Goal: Find specific page/section: Find specific page/section

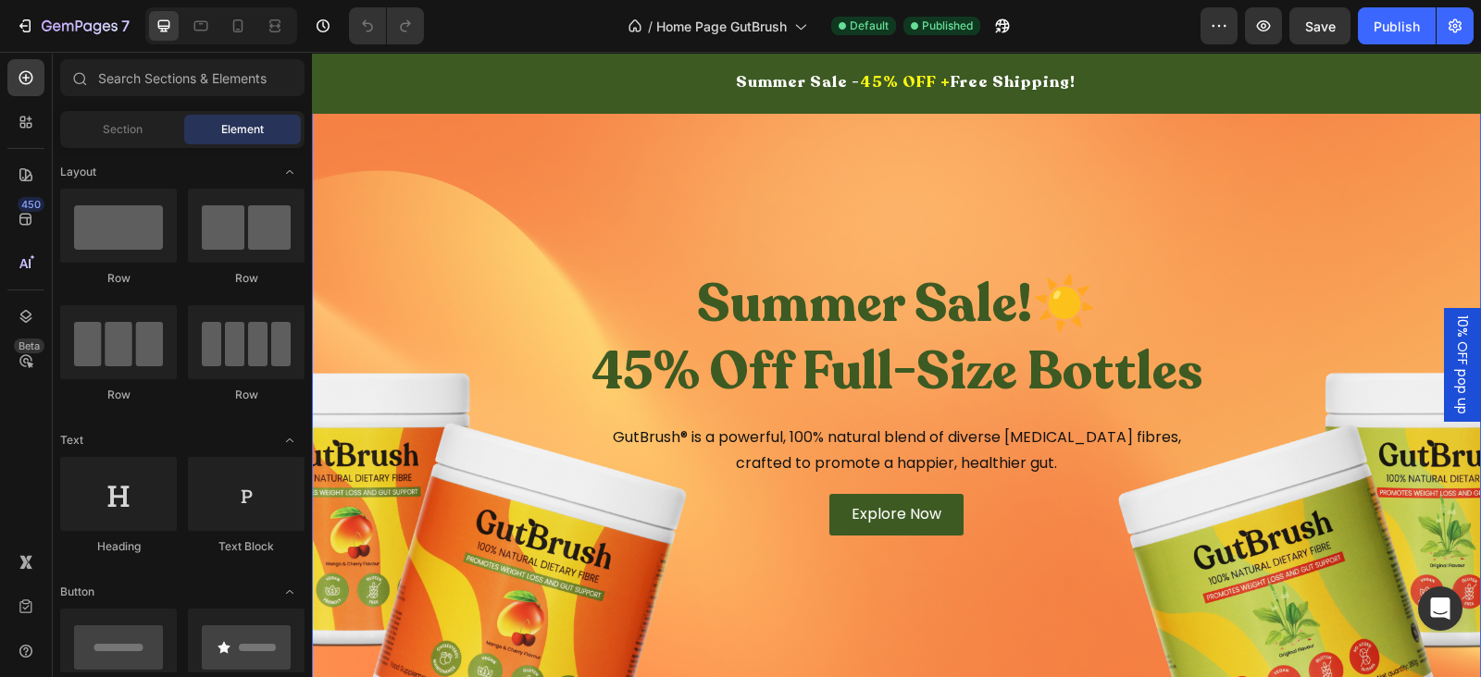
click at [1018, 170] on div "Overlay" at bounding box center [896, 403] width 1169 height 626
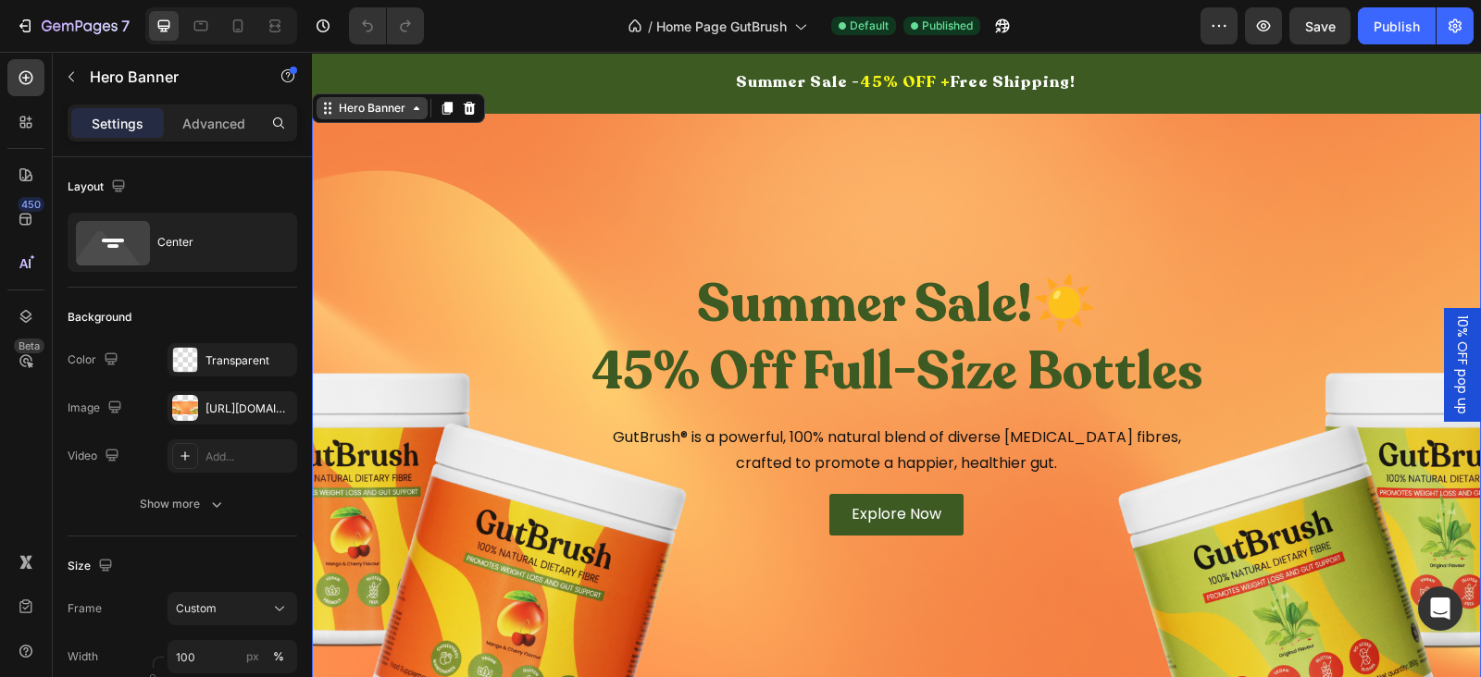
click at [366, 108] on div "Hero Banner" at bounding box center [372, 108] width 74 height 17
click at [352, 91] on div "Section" at bounding box center [344, 76] width 62 height 30
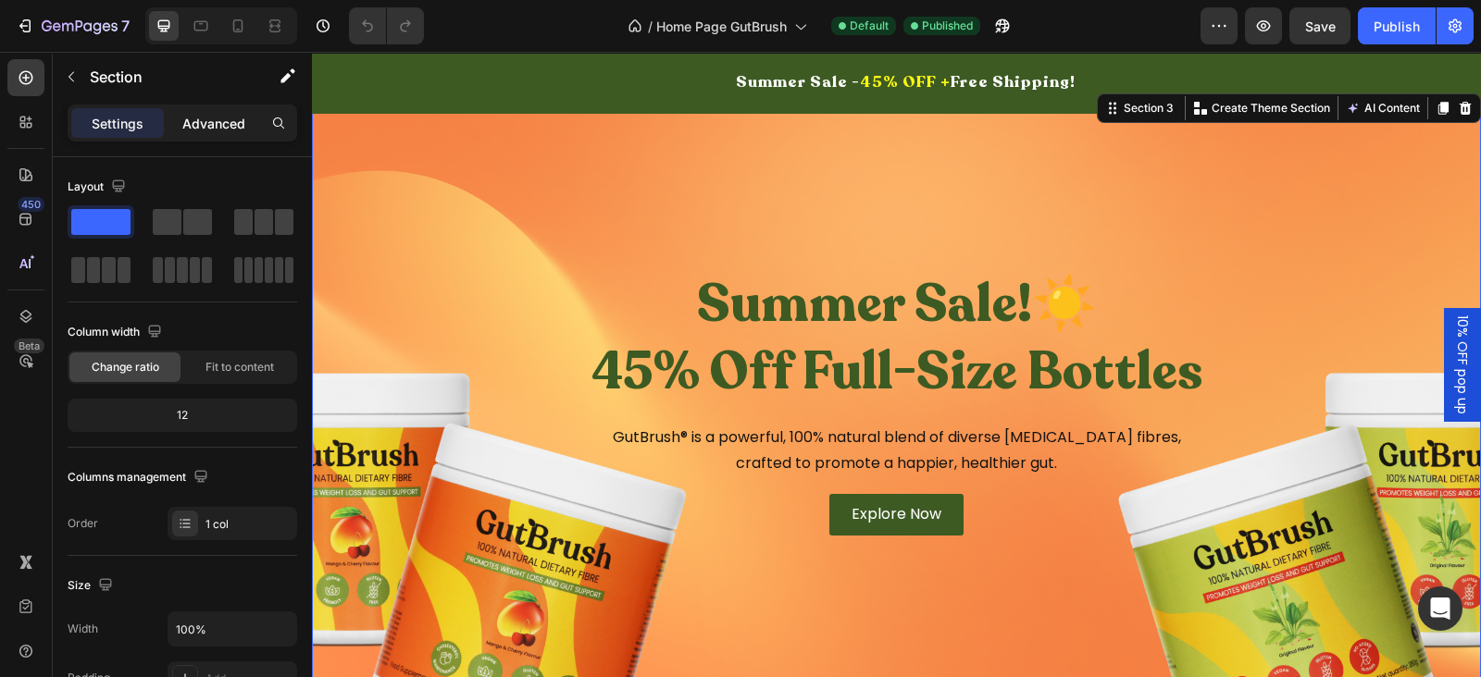
click at [204, 120] on p "Advanced" at bounding box center [213, 123] width 63 height 19
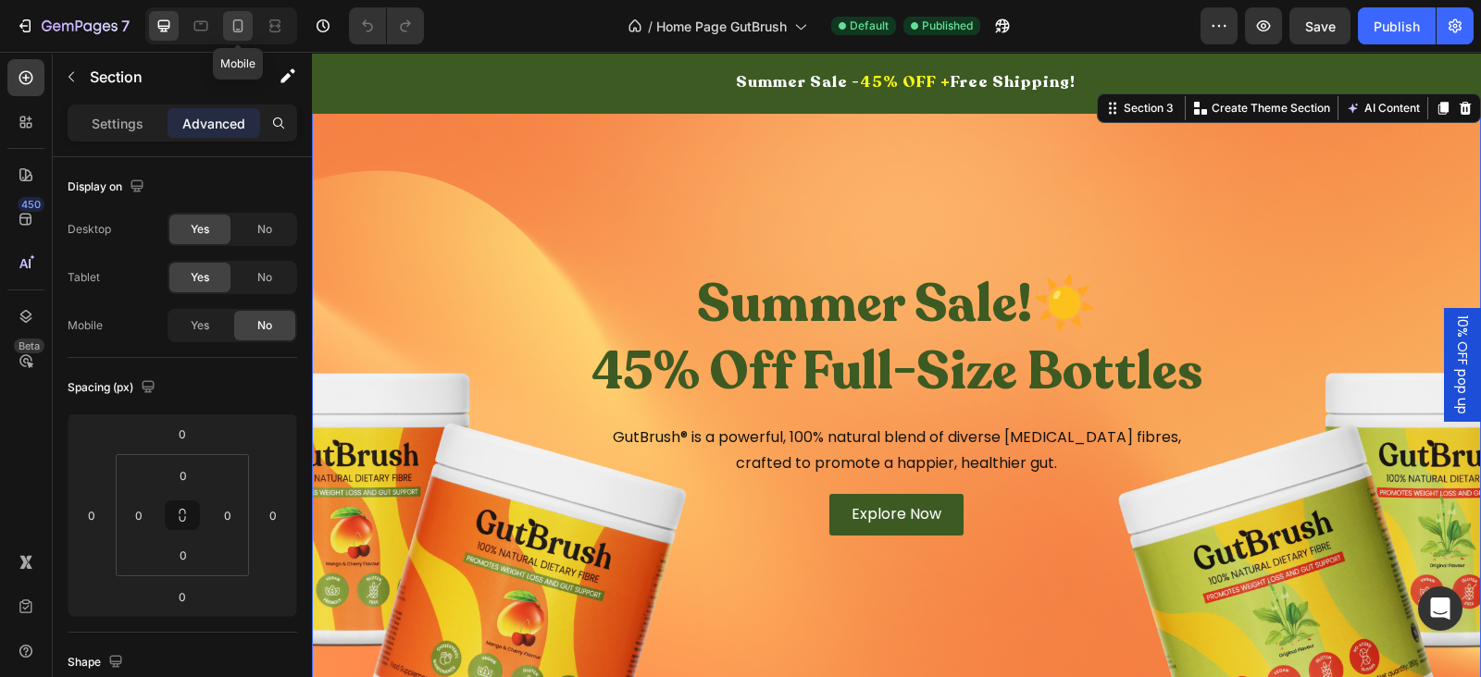
click at [248, 20] on div at bounding box center [238, 26] width 30 height 30
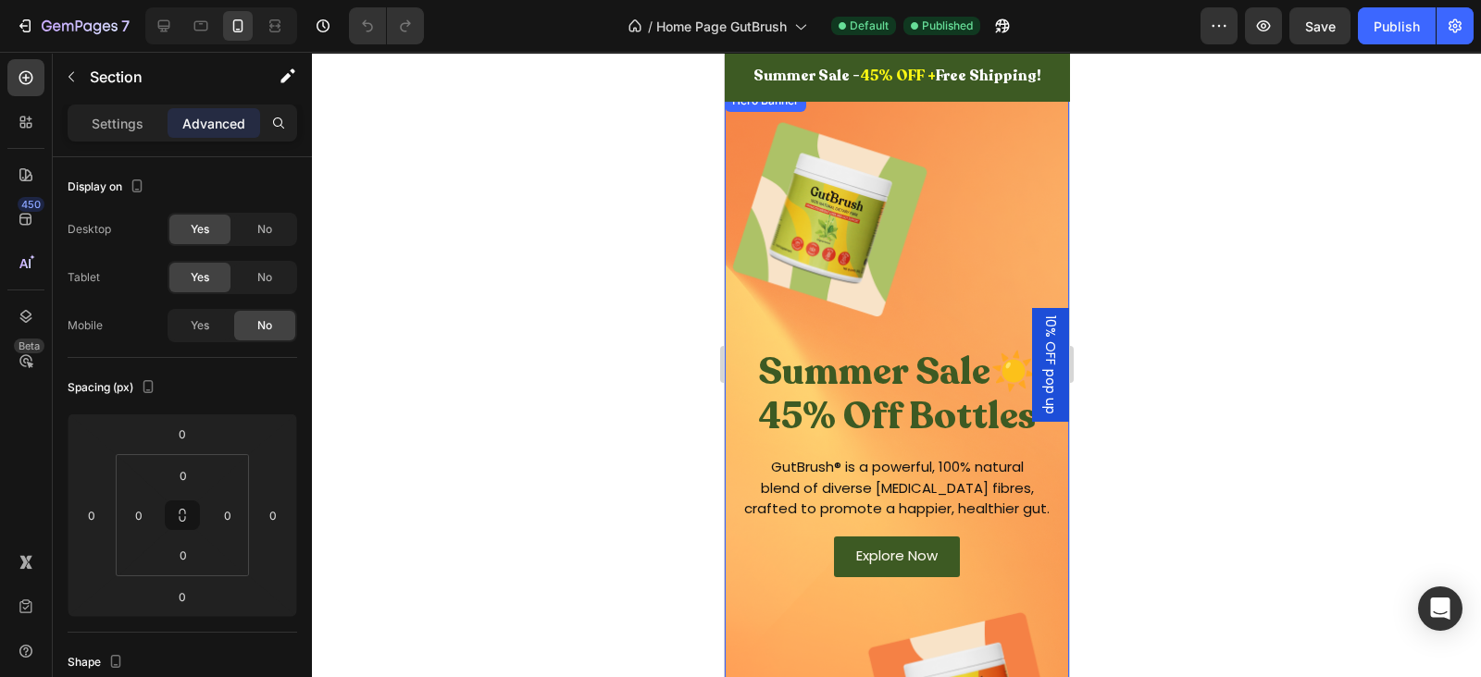
click at [761, 118] on div "Summer Sale☀️ 45% Off Bottles Heading GutBrush® is a powerful, 100% natural ble…" at bounding box center [896, 463] width 344 height 746
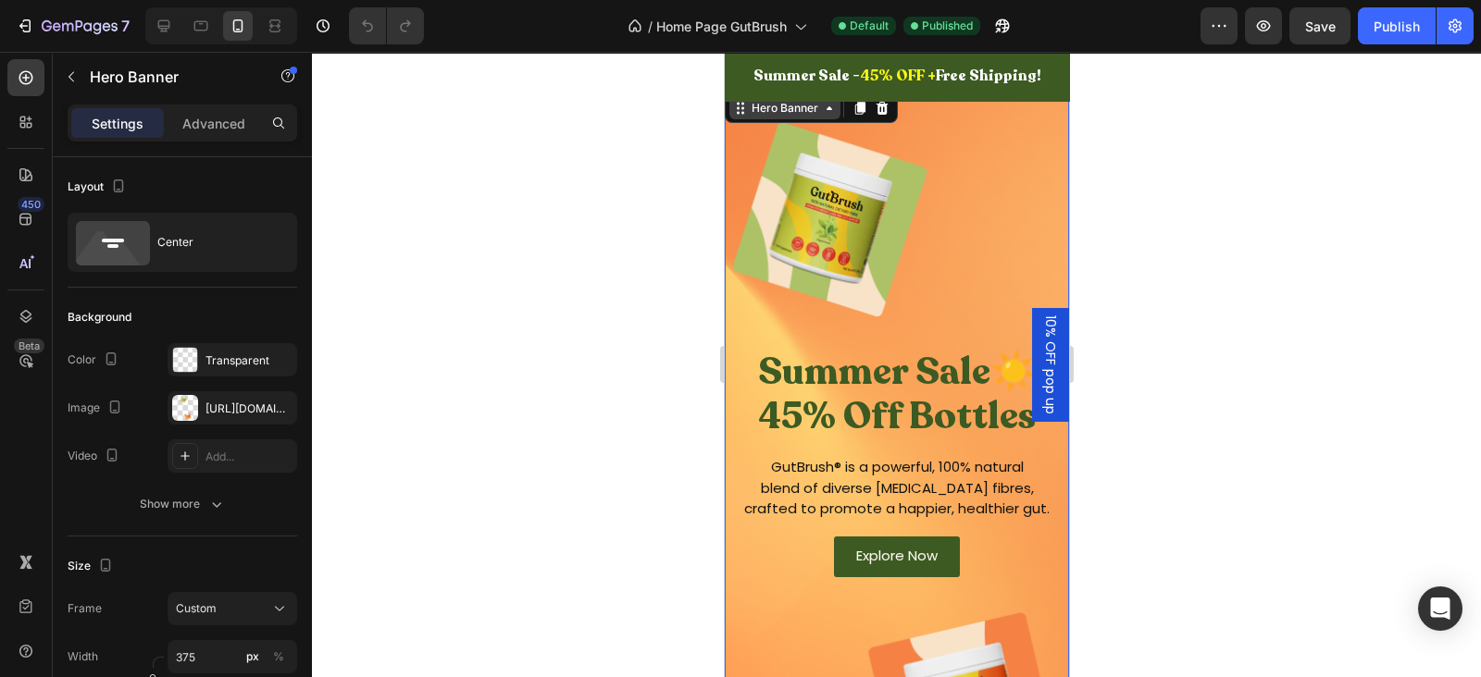
click at [761, 113] on div "Hero Banner" at bounding box center [784, 108] width 74 height 17
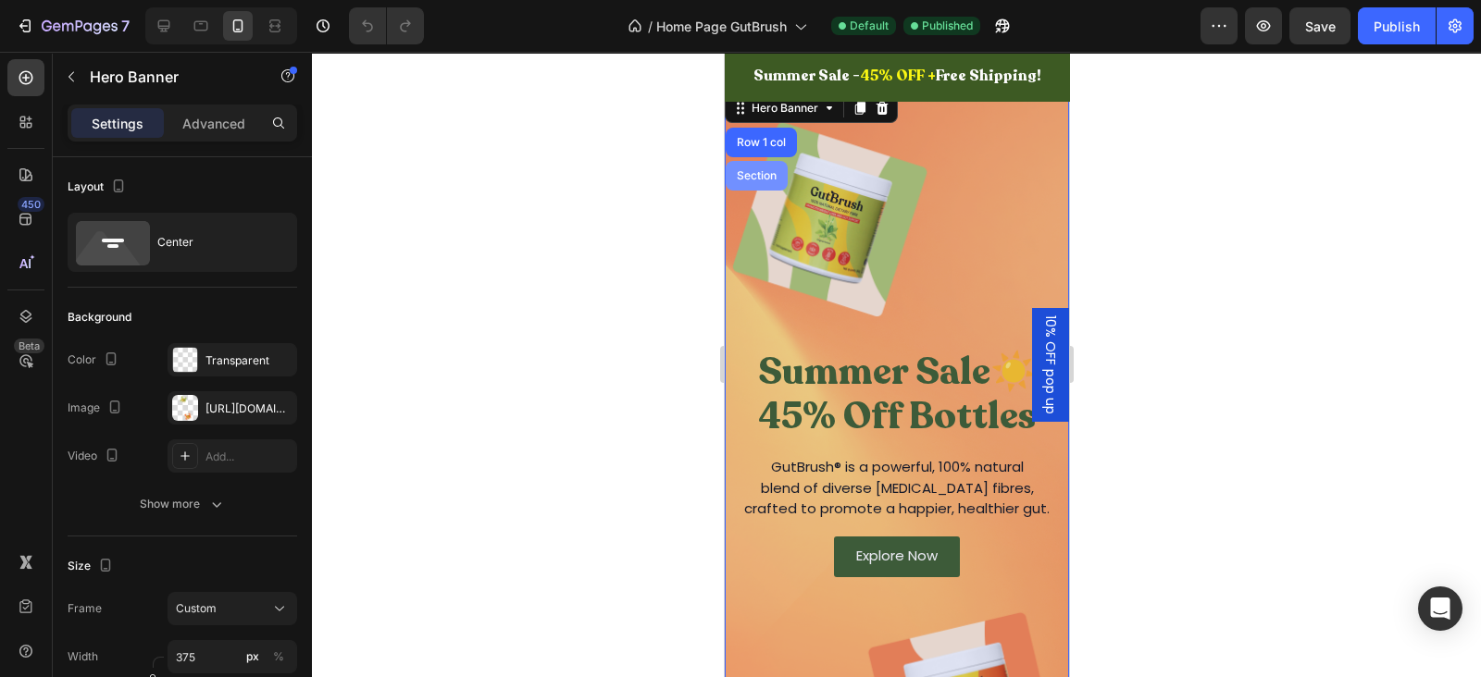
click at [758, 166] on div "Section" at bounding box center [756, 176] width 62 height 30
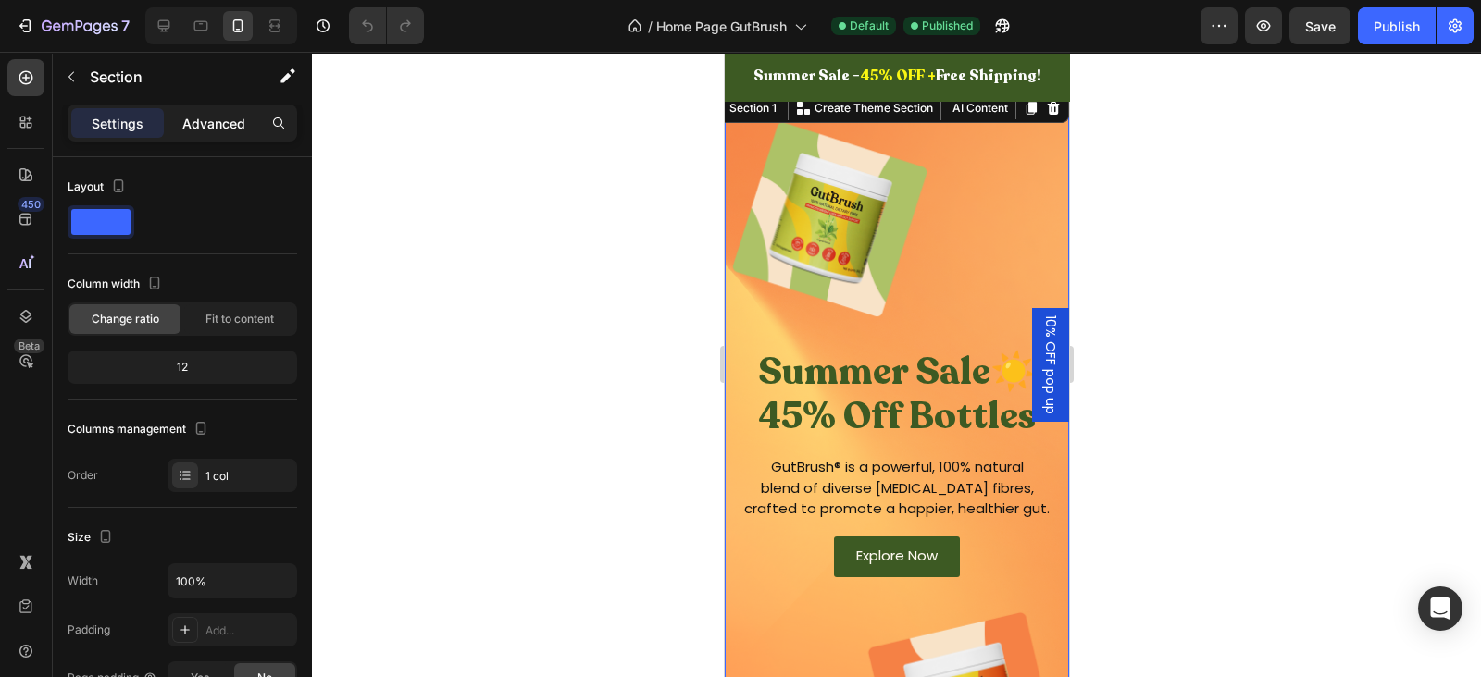
click at [225, 130] on p "Advanced" at bounding box center [213, 123] width 63 height 19
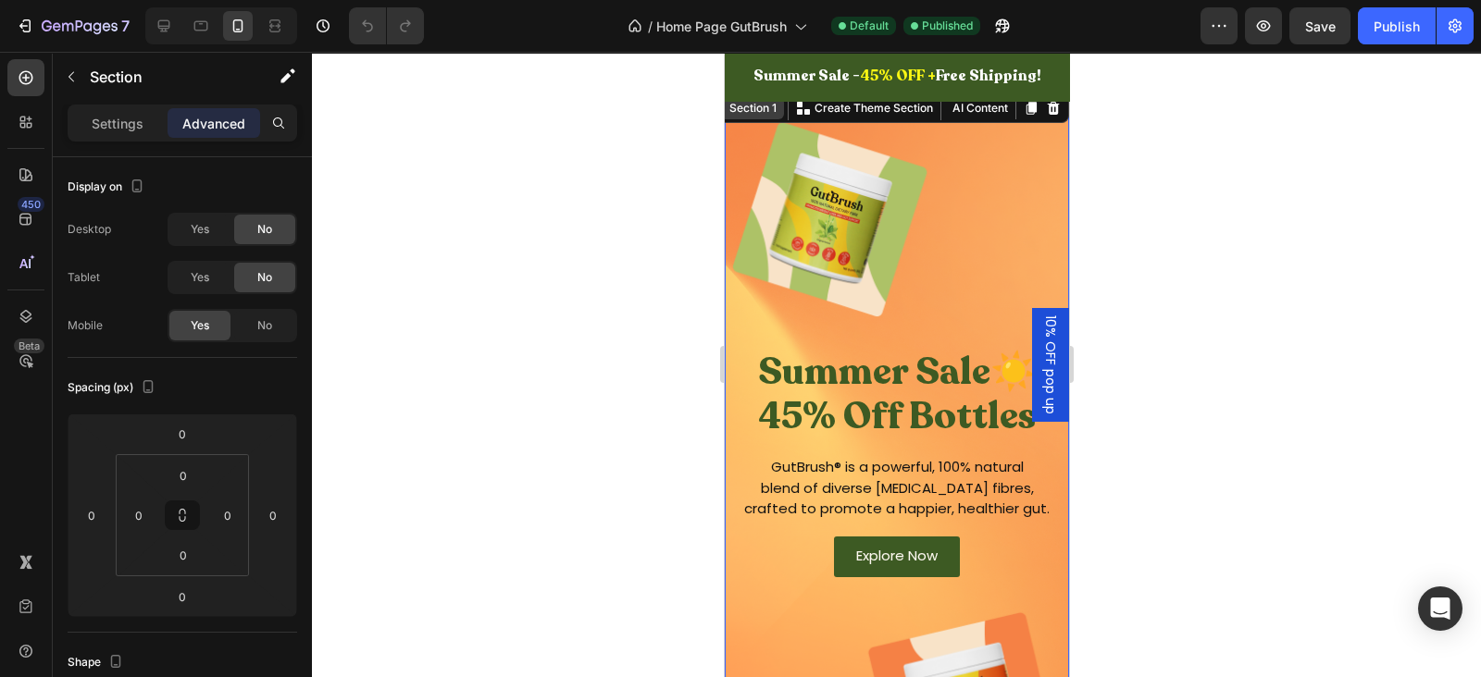
click at [741, 102] on div "Section 1" at bounding box center [752, 108] width 55 height 17
click at [750, 108] on div "Section 1" at bounding box center [752, 108] width 55 height 17
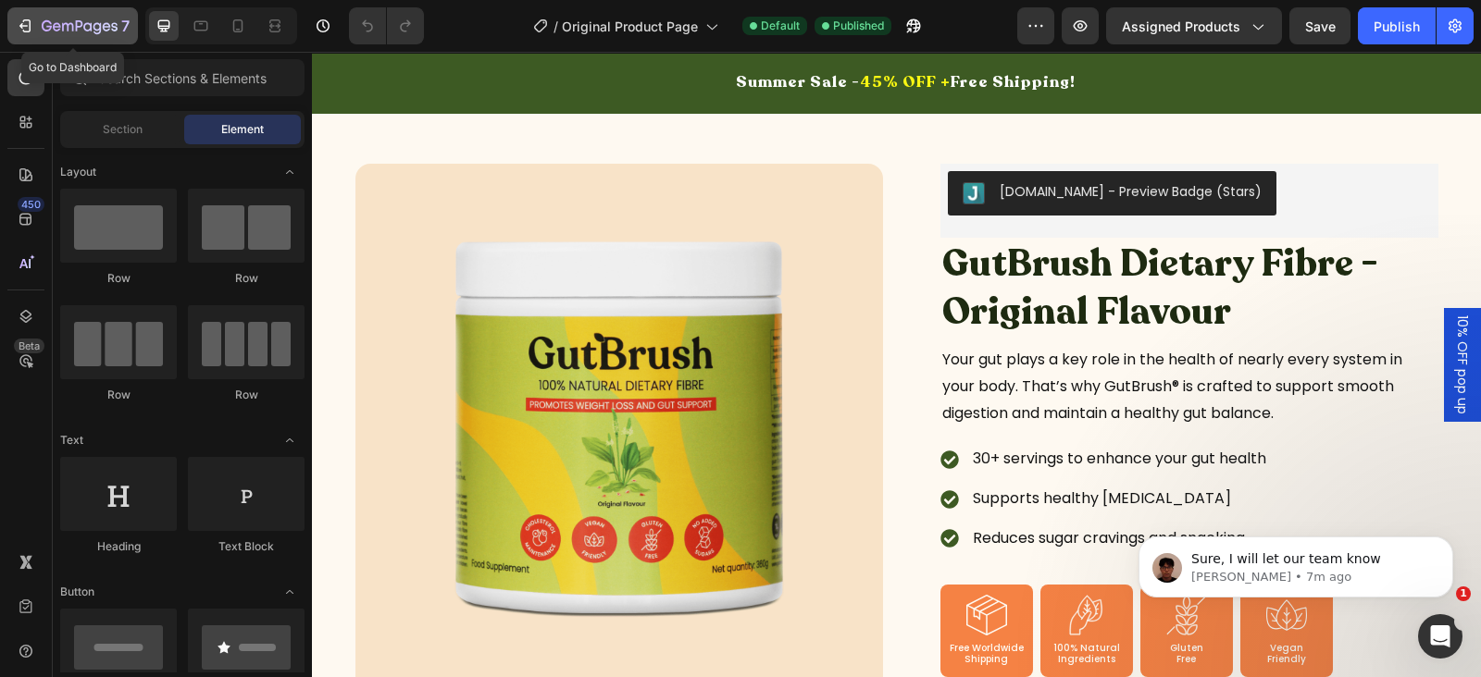
click at [81, 30] on icon "button" at bounding box center [80, 27] width 76 height 16
